Goal: Information Seeking & Learning: Learn about a topic

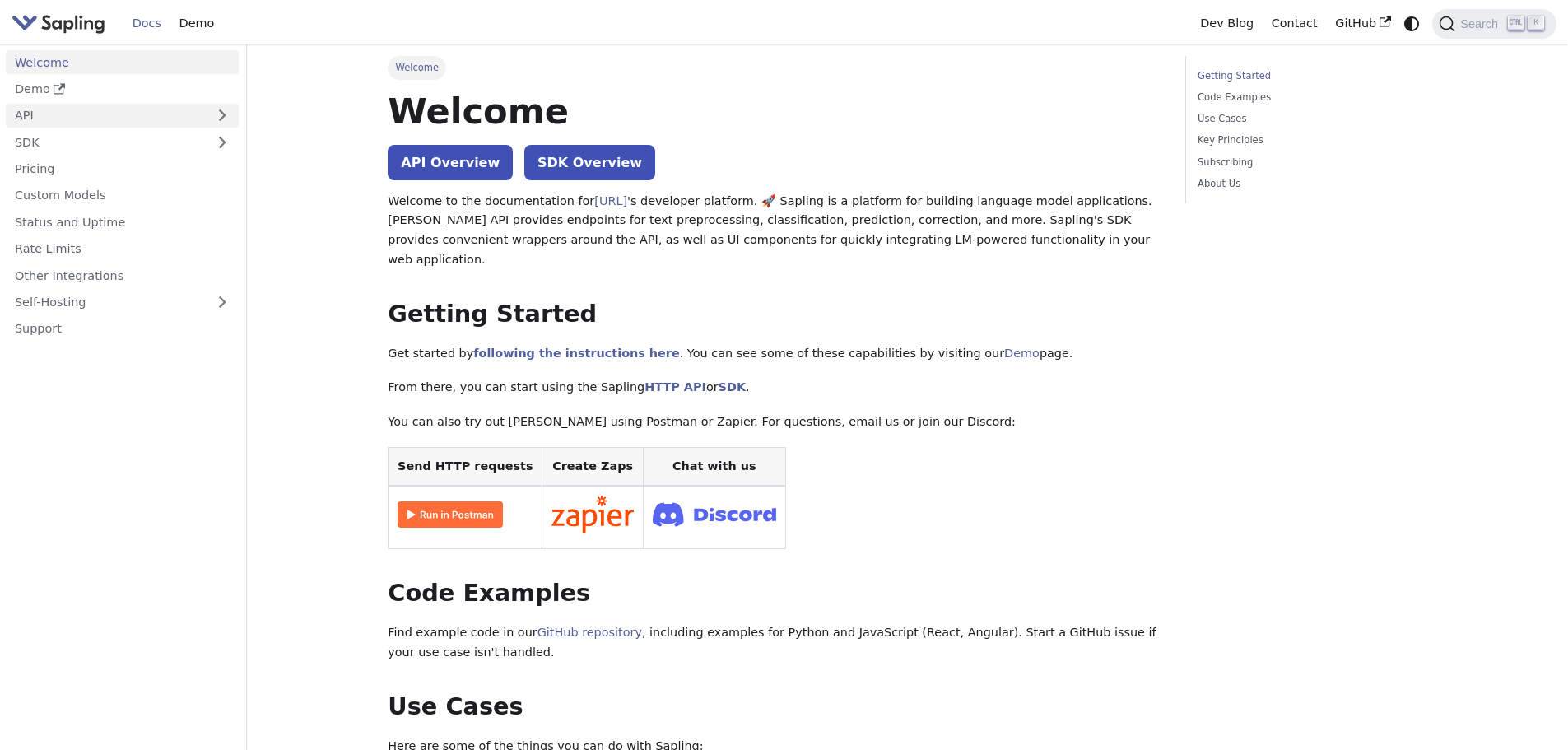
click at [133, 122] on link "API" at bounding box center [105, 115] width 200 height 23
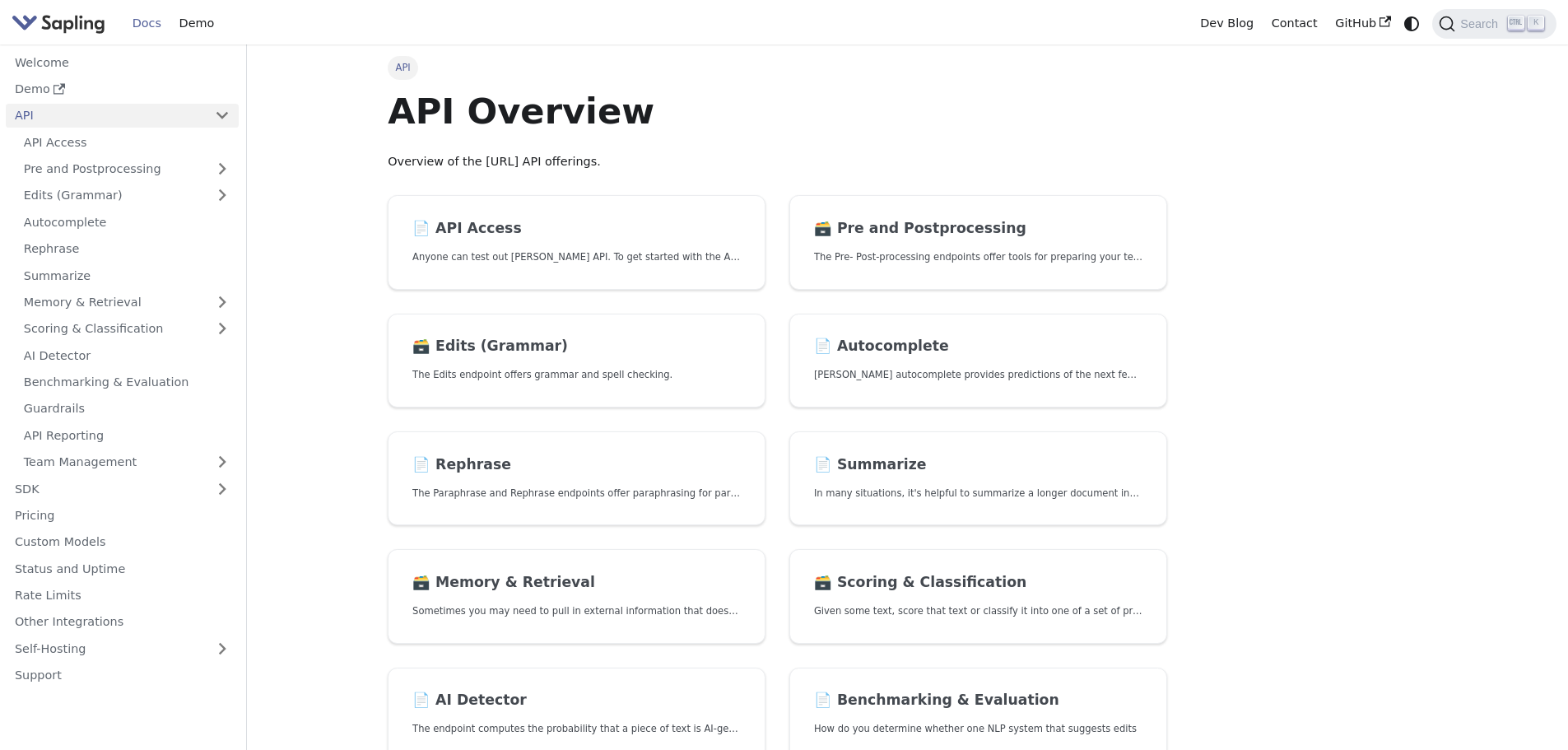
click at [133, 122] on link "API" at bounding box center [105, 115] width 200 height 23
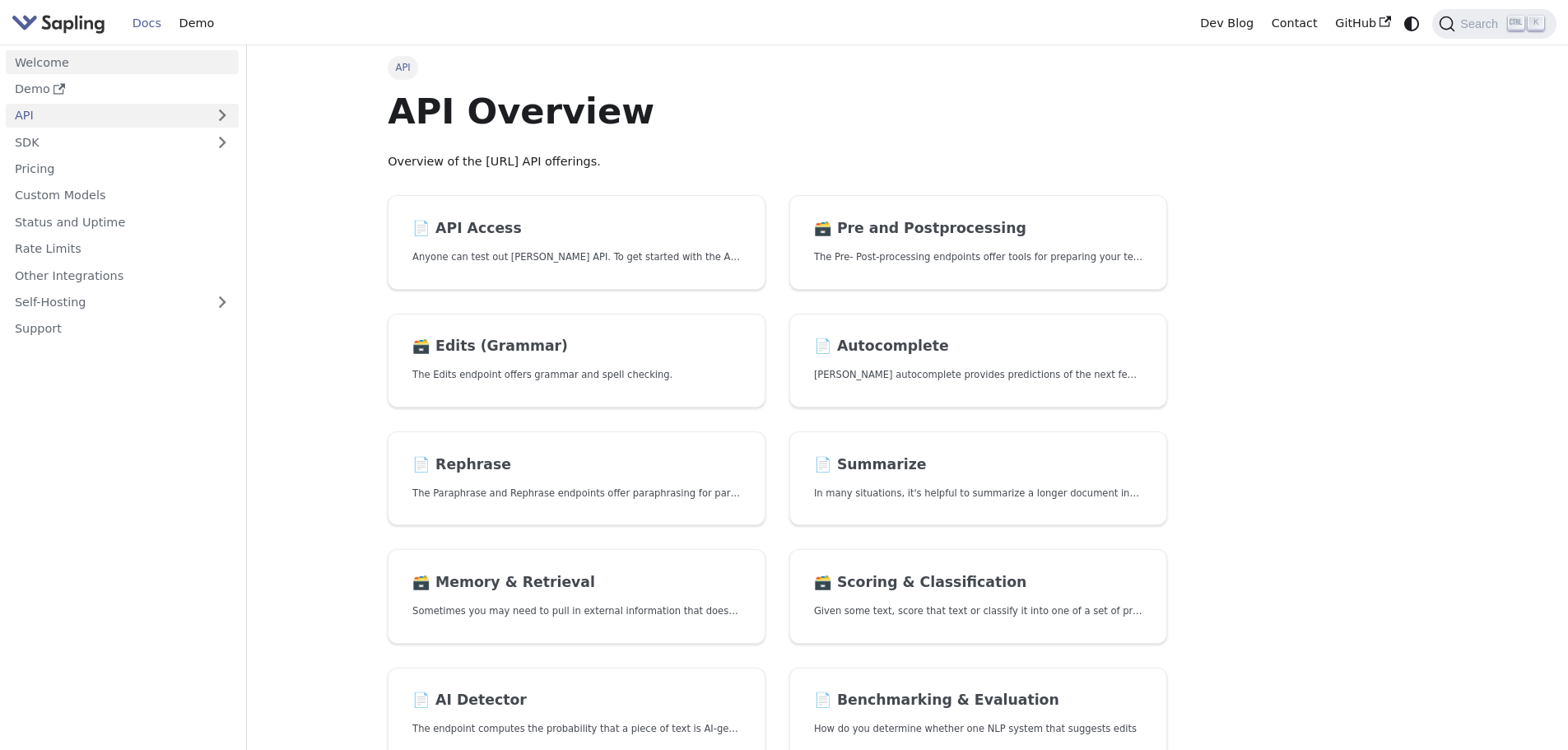
click at [127, 64] on link "Welcome" at bounding box center [122, 61] width 233 height 23
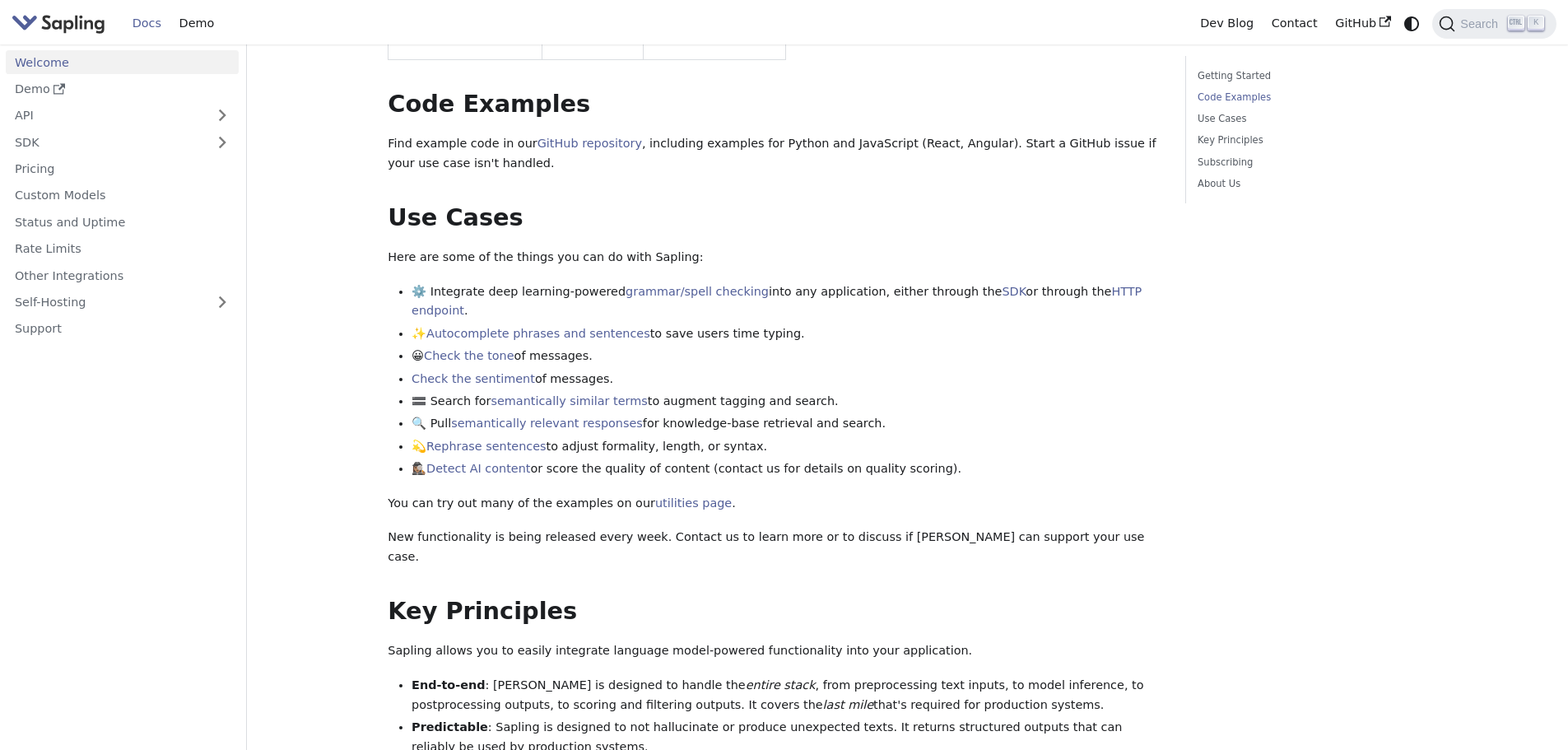
scroll to position [494, 0]
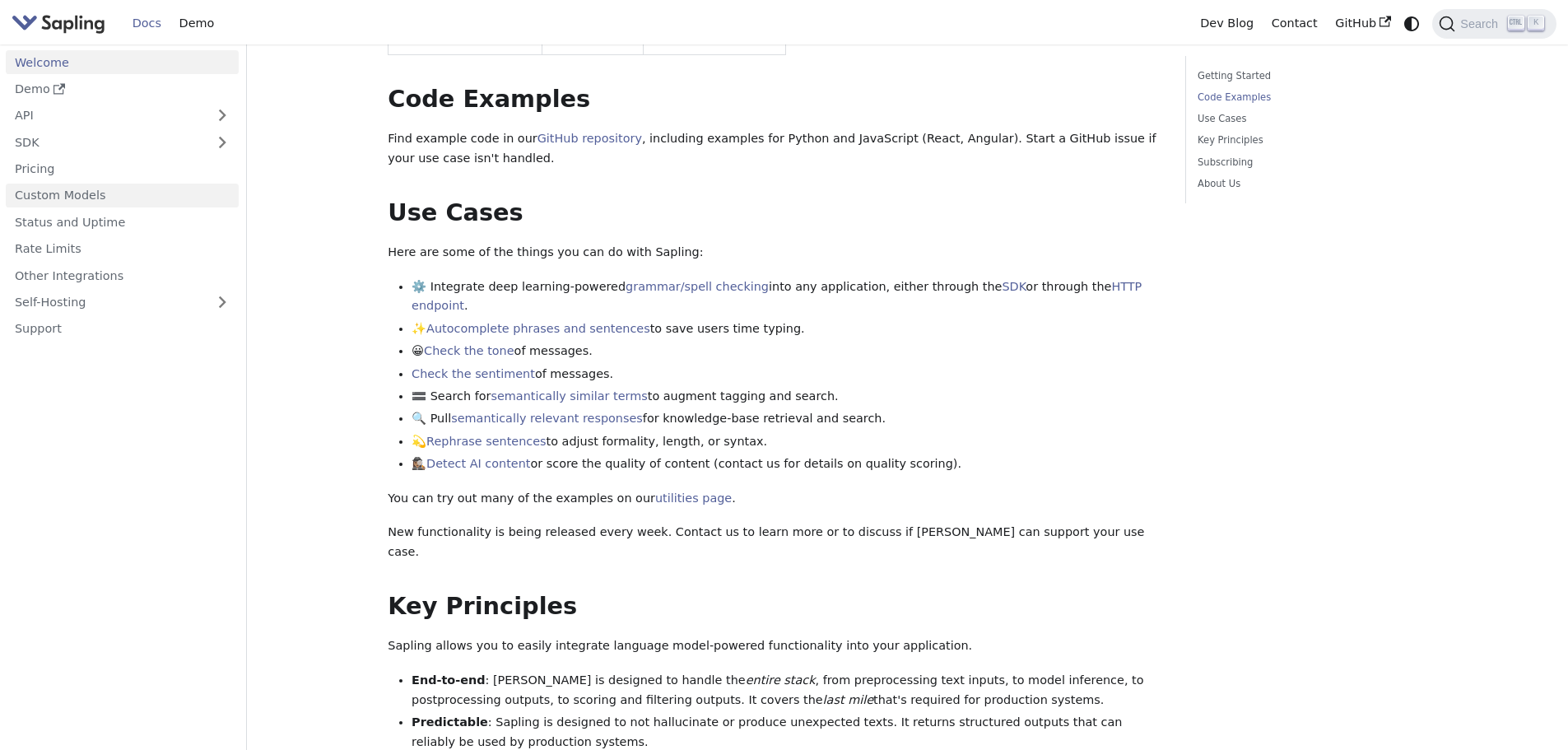
click at [61, 195] on link "Custom Models" at bounding box center [122, 195] width 233 height 23
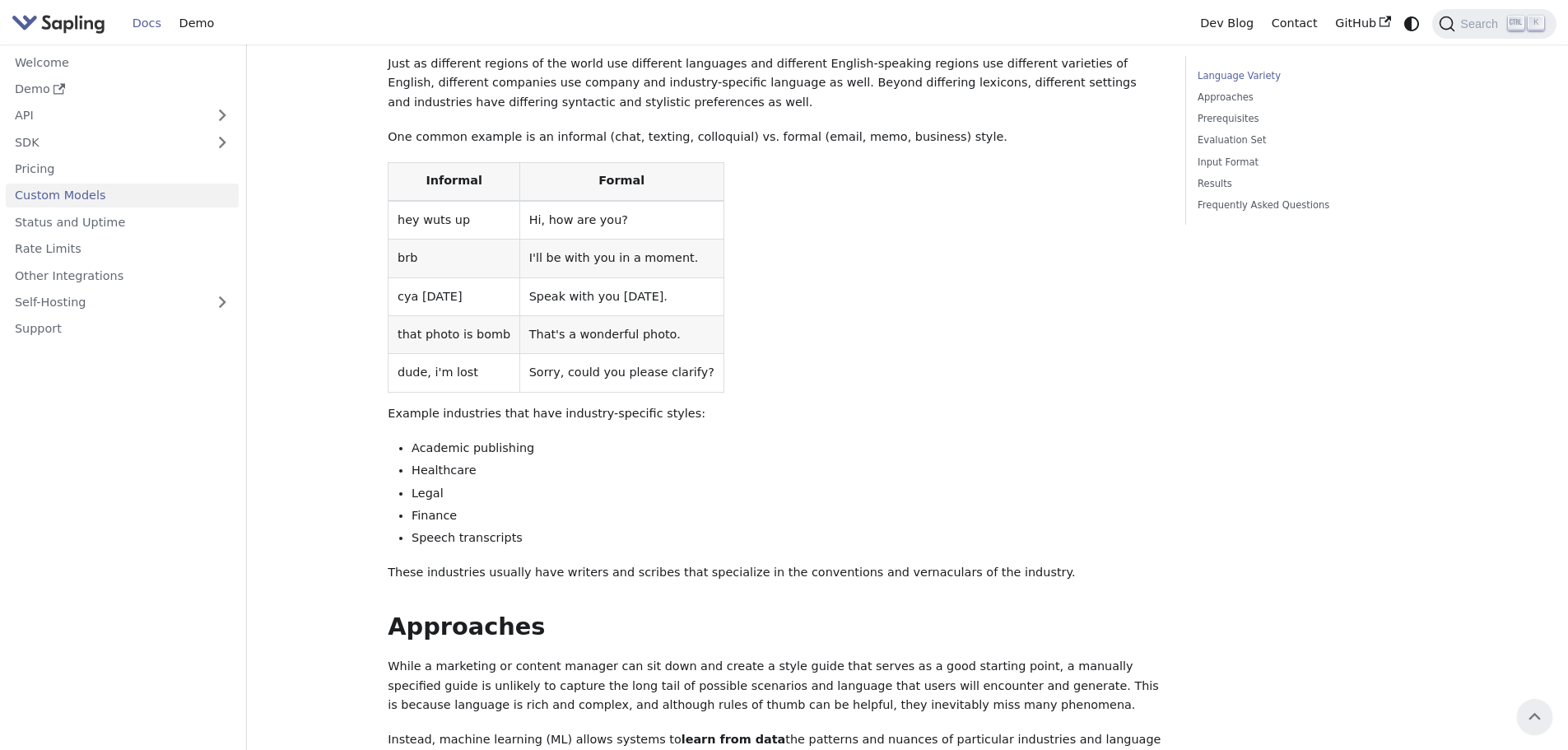
scroll to position [83, 0]
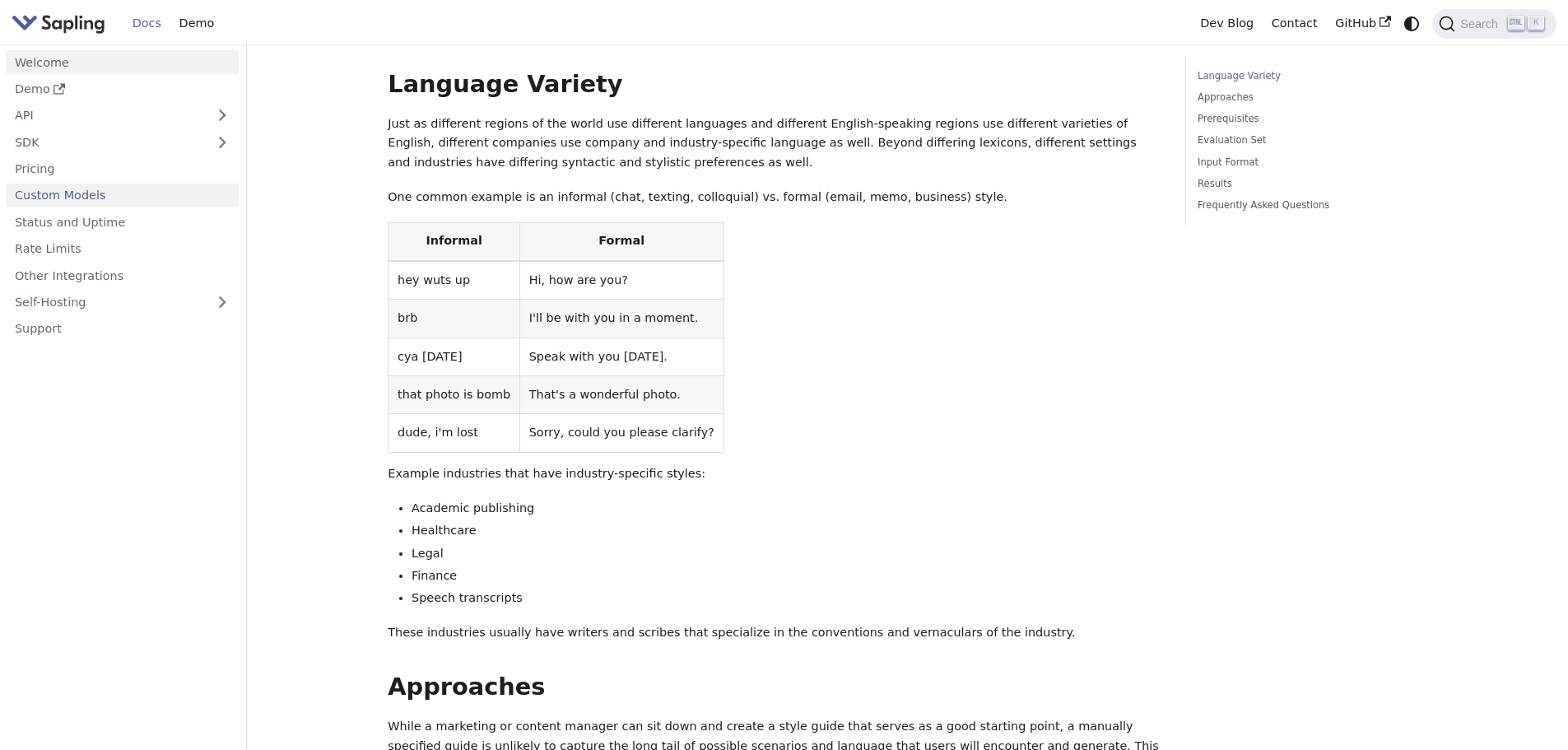
click at [22, 55] on link "Welcome" at bounding box center [122, 61] width 233 height 23
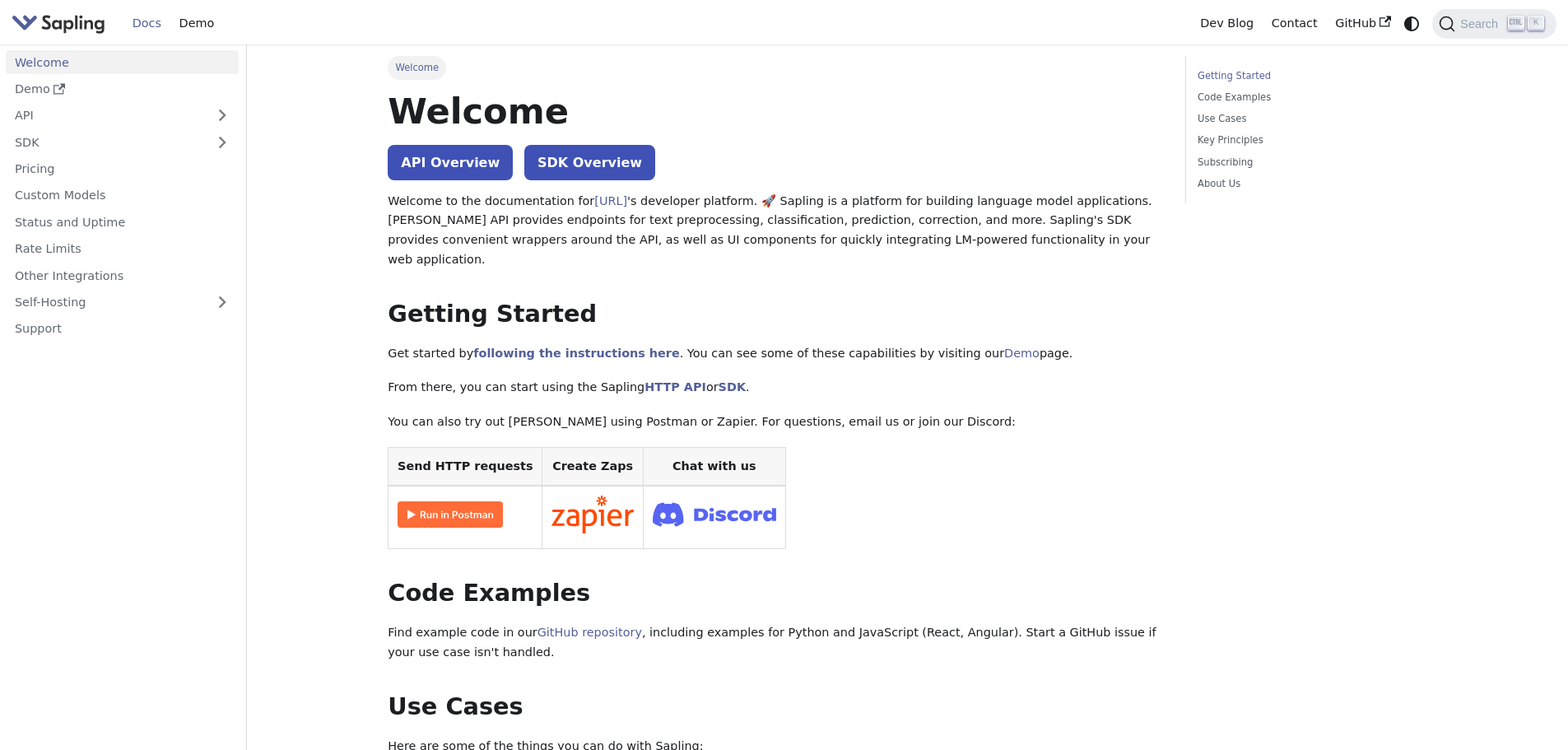
click at [64, 16] on img "Main" at bounding box center [58, 23] width 94 height 23
click at [0, 27] on nav "Docs Demo Dev Blog Contact GitHub Search K" at bounding box center [784, 22] width 1568 height 44
click at [8, 23] on nav "Docs Demo Dev Blog Contact GitHub Search K" at bounding box center [784, 22] width 1568 height 44
click at [101, 25] on img "Main" at bounding box center [58, 23] width 94 height 23
click at [58, 23] on img "Main" at bounding box center [58, 23] width 94 height 23
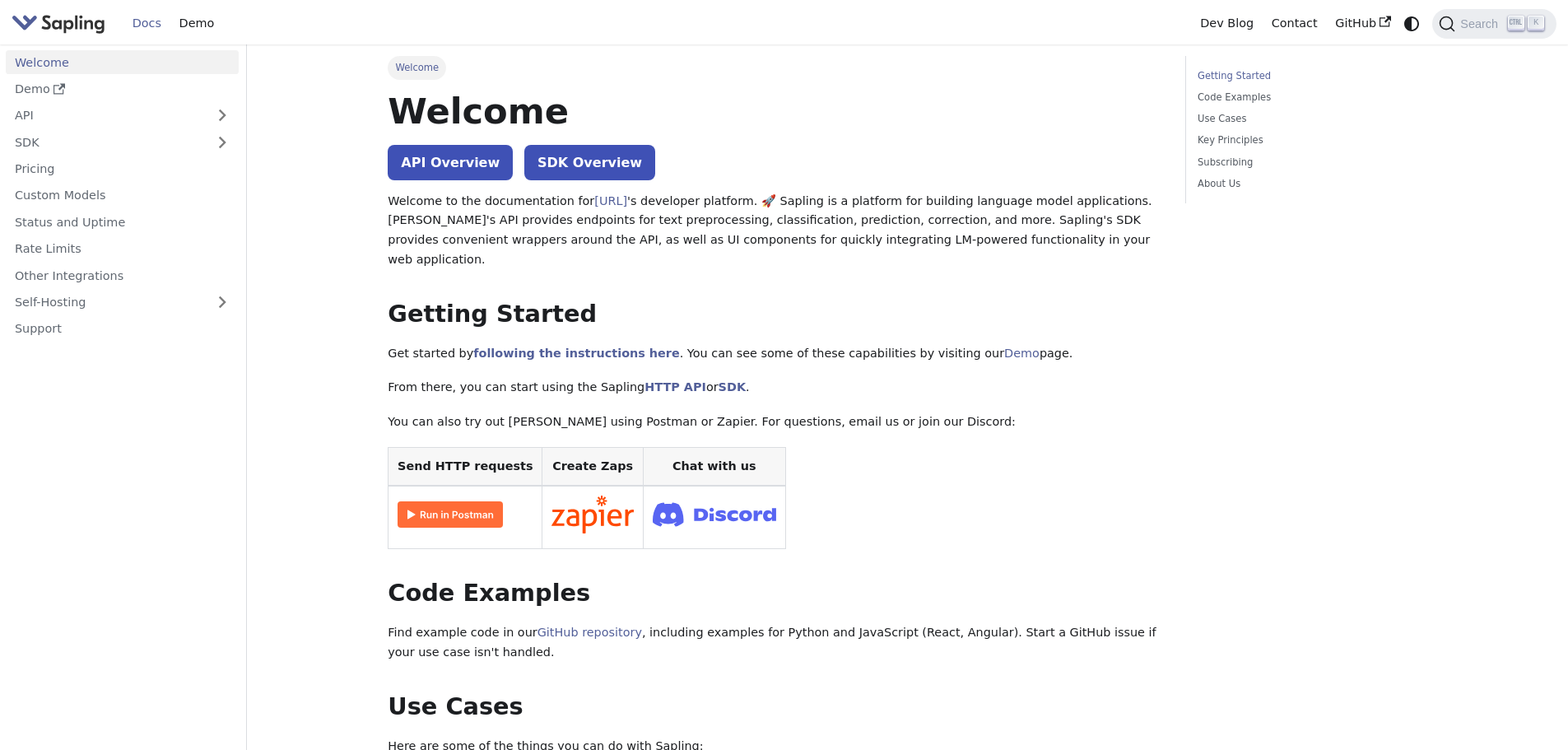
click at [143, 21] on link "Docs" at bounding box center [147, 23] width 47 height 25
click at [54, 21] on img "Main" at bounding box center [58, 23] width 94 height 23
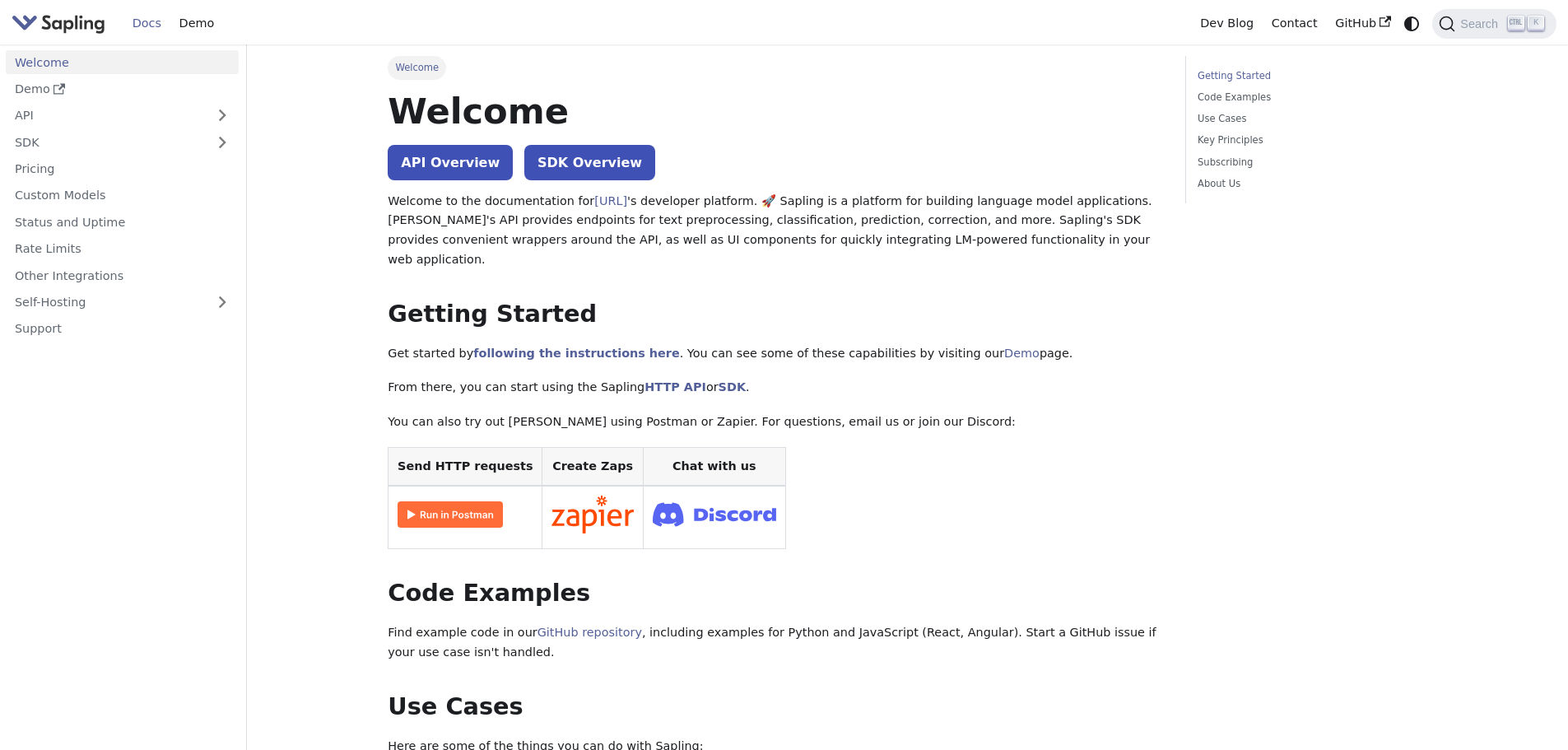
click at [54, 21] on img "Main" at bounding box center [58, 23] width 94 height 23
click at [52, 66] on link "Welcome" at bounding box center [122, 61] width 233 height 23
click at [52, 65] on link "Welcome" at bounding box center [122, 61] width 233 height 23
click at [423, 74] on span "Welcome" at bounding box center [417, 68] width 58 height 23
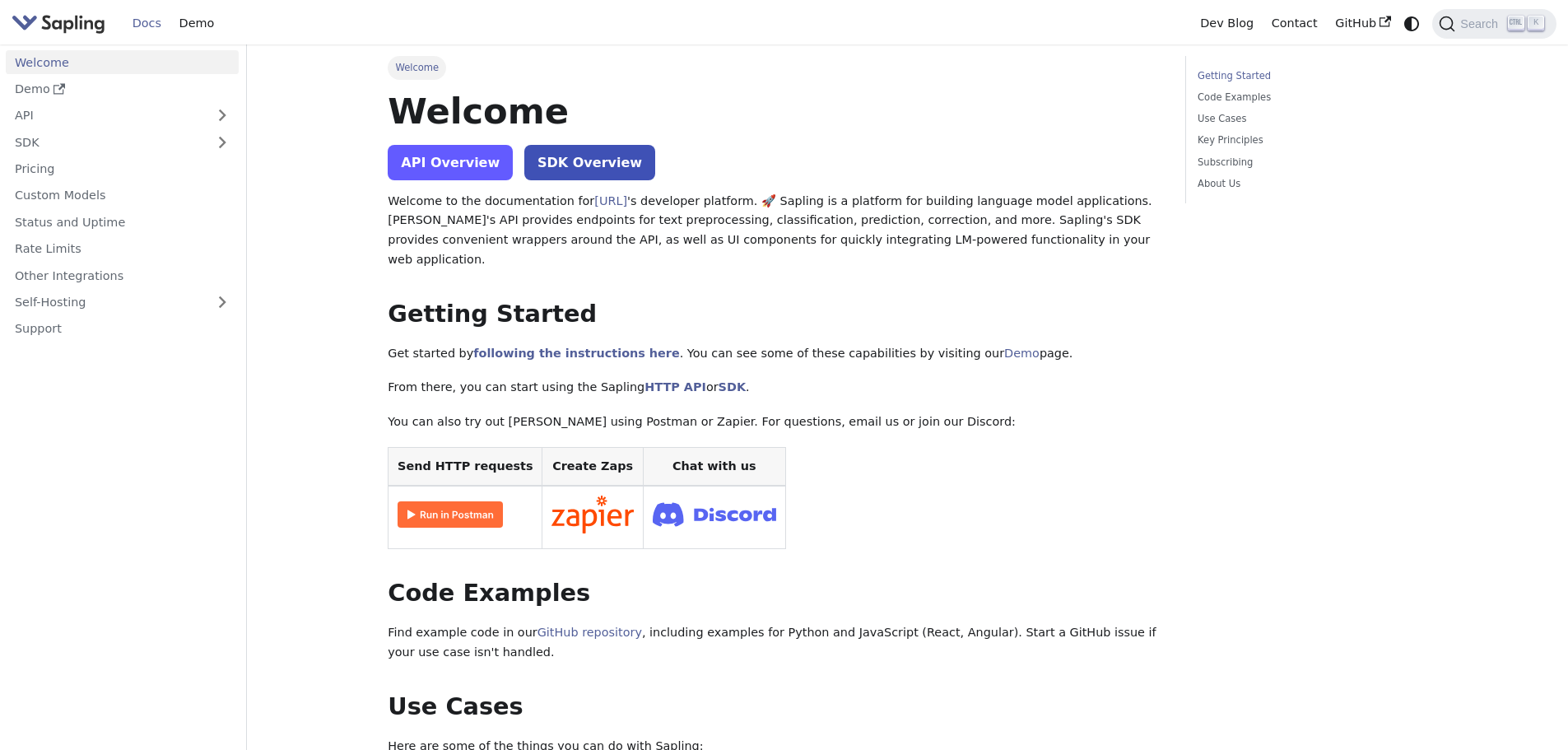
click at [457, 173] on link "API Overview" at bounding box center [450, 163] width 125 height 36
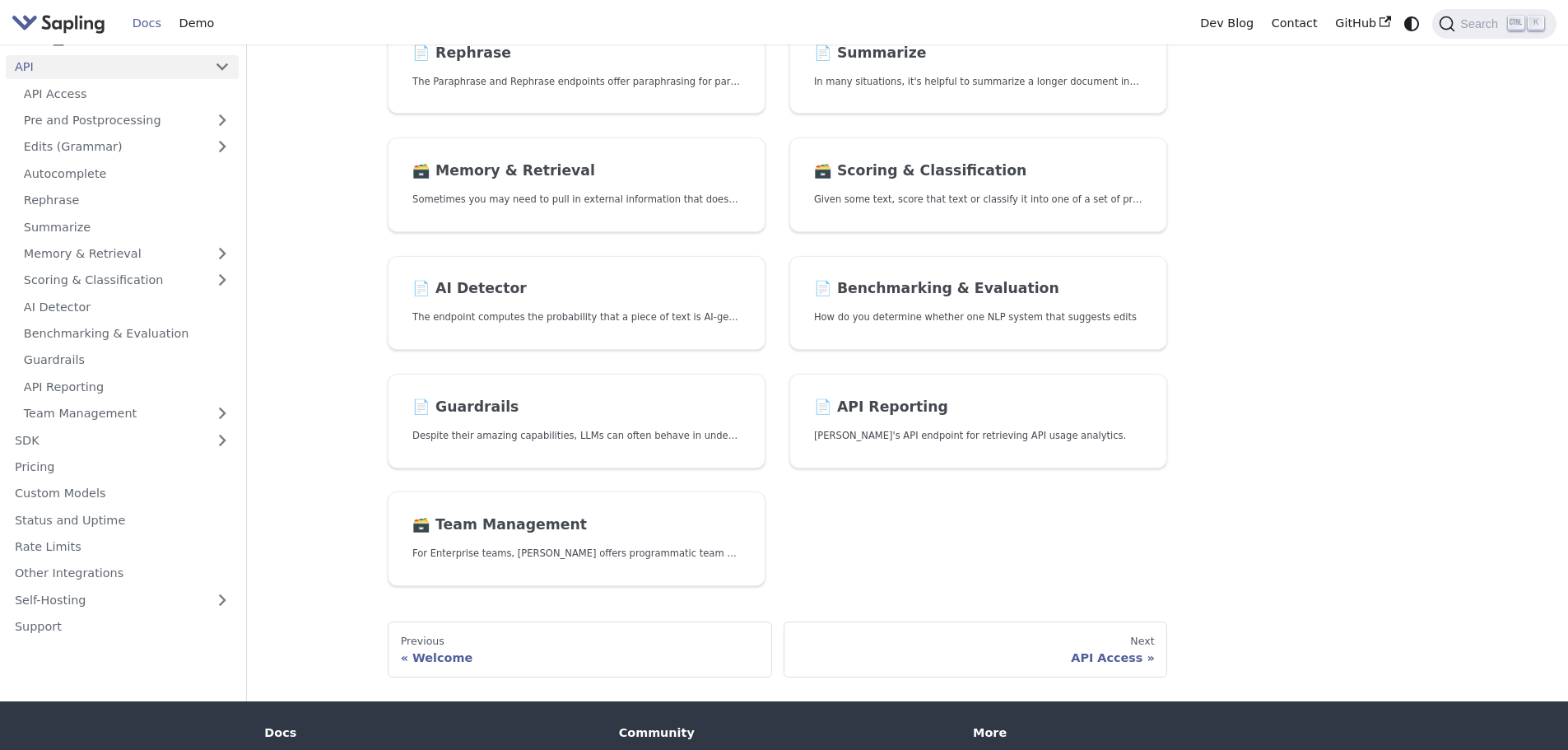
scroll to position [540, 0]
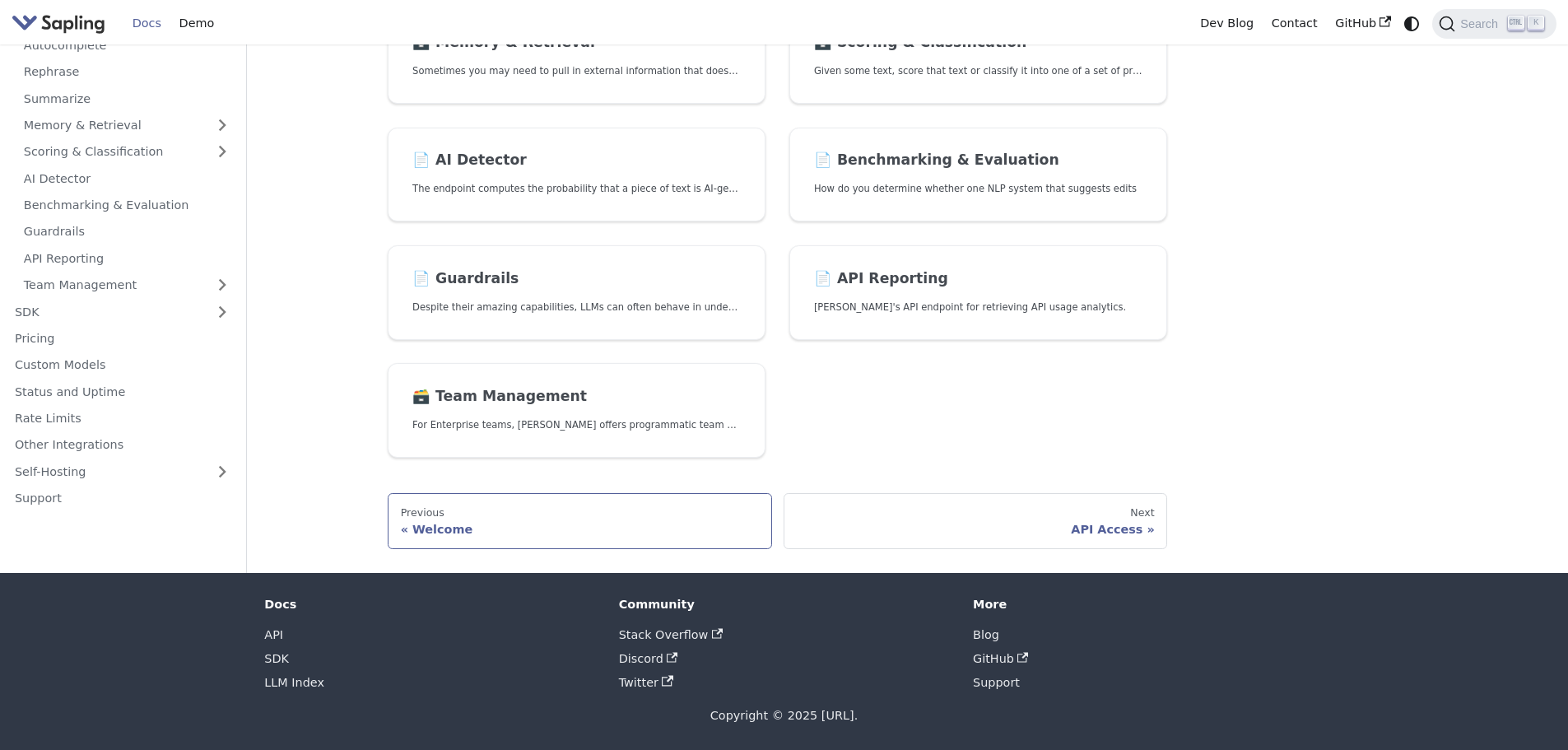
click at [425, 528] on div "Welcome" at bounding box center [580, 529] width 358 height 15
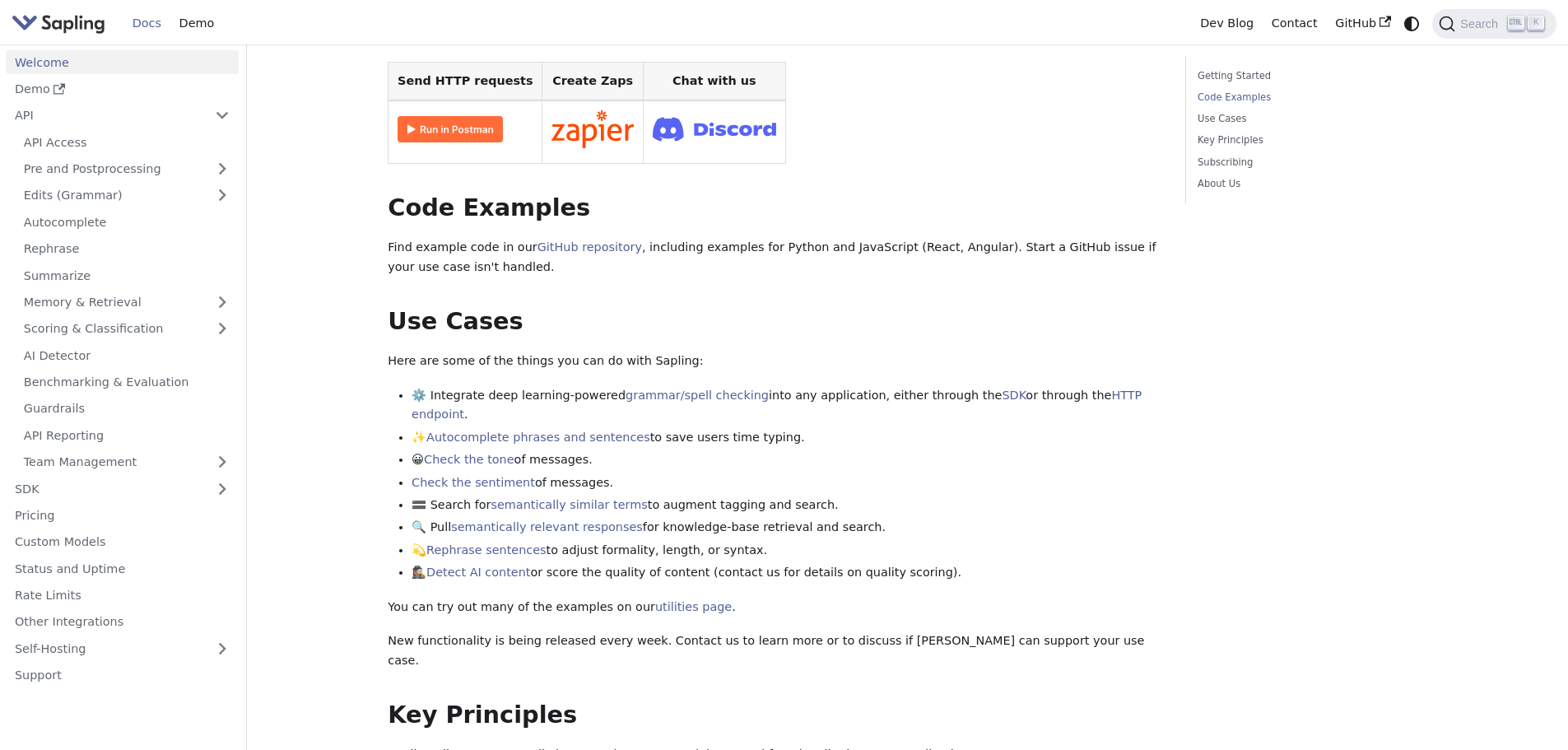
scroll to position [494, 0]
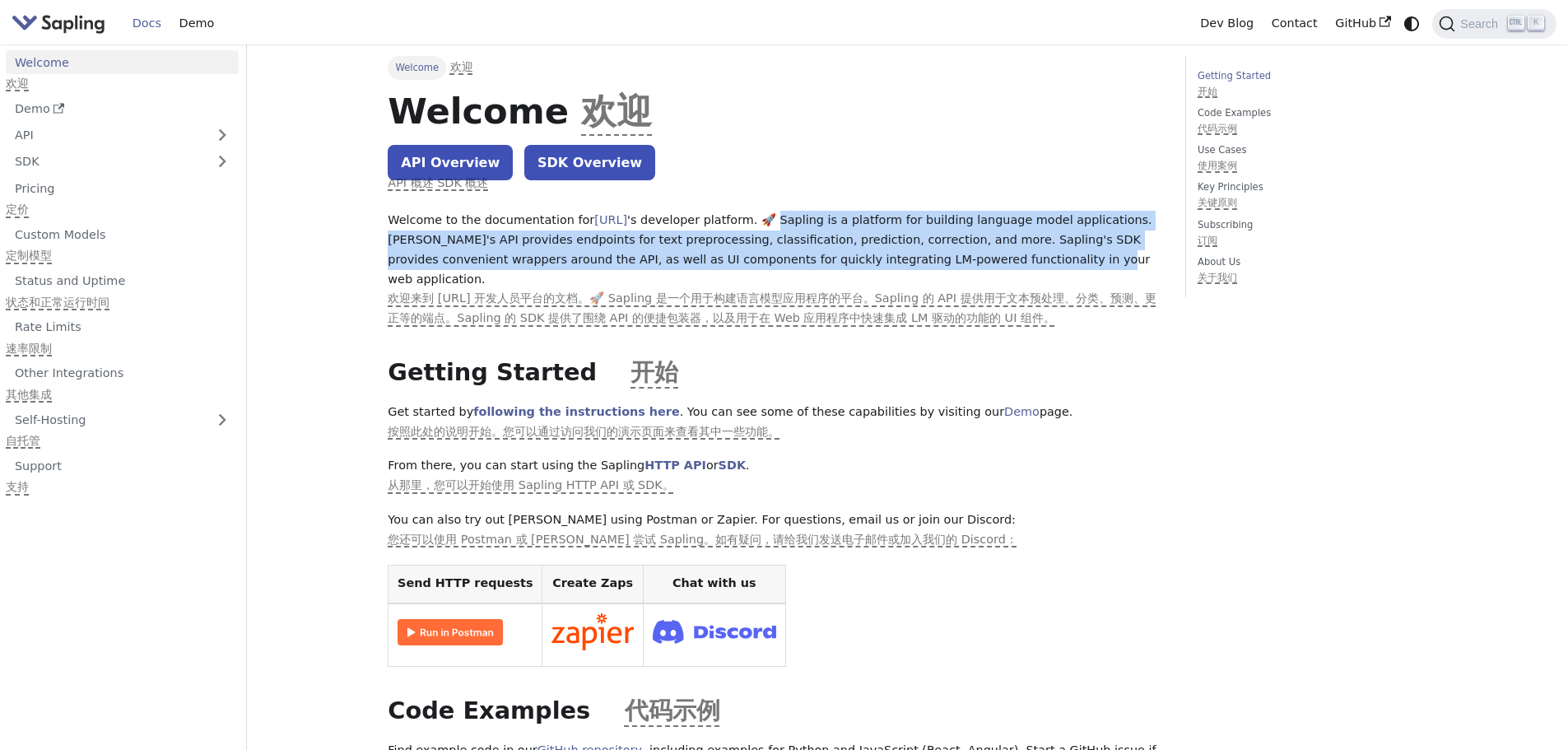
drag, startPoint x: 806, startPoint y: 222, endPoint x: 1104, endPoint y: 252, distance: 299.5
click at [1104, 252] on p "Welcome to the documentation for Sapling.ai 's developer platform. 🚀 Sapling is…" at bounding box center [775, 269] width 774 height 117
copy p "apling is a platform for building language model applications. Sapling's API pr…"
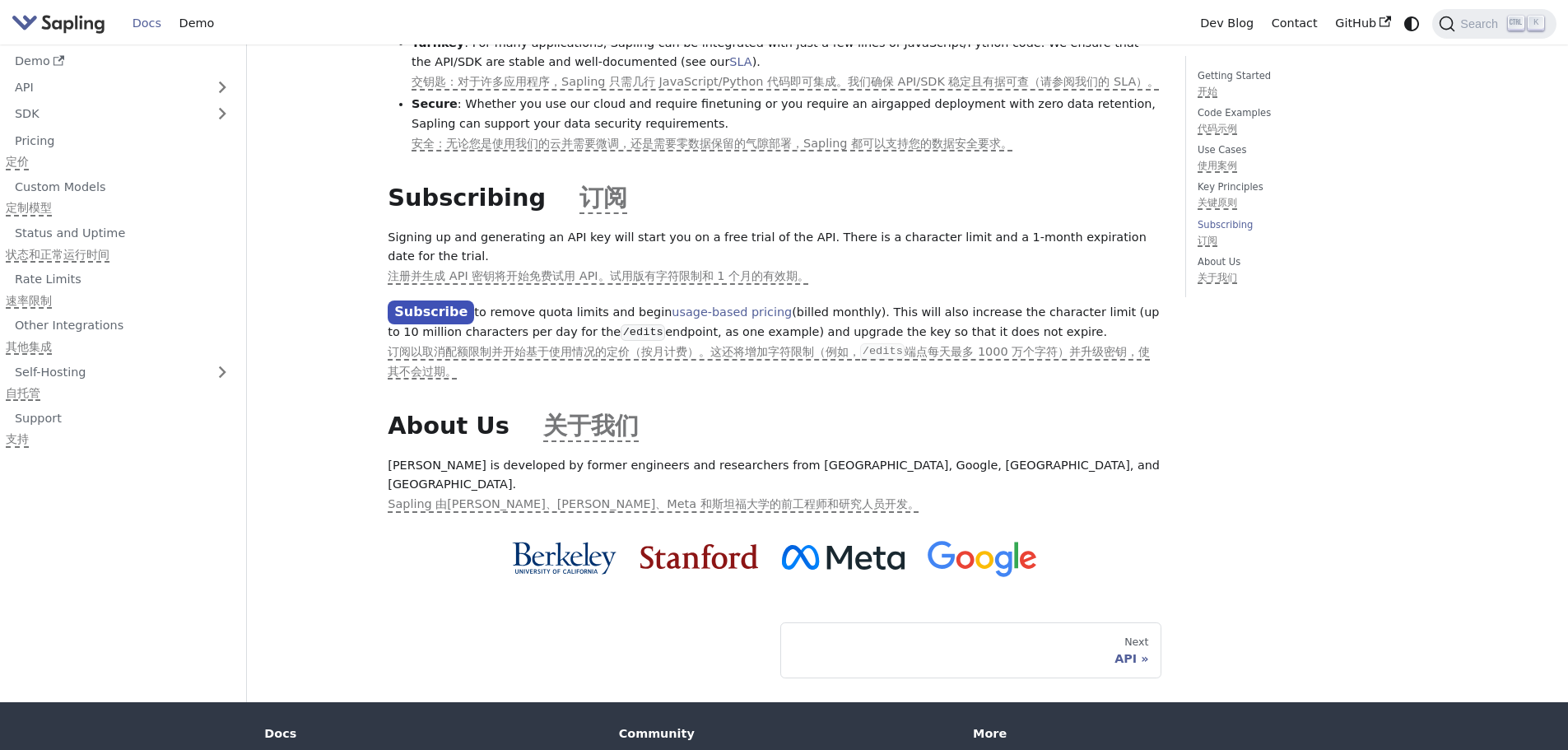
scroll to position [1836, 0]
